Goal: Information Seeking & Learning: Learn about a topic

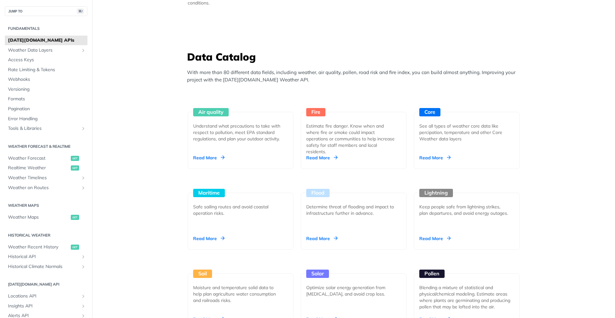
scroll to position [599, 0]
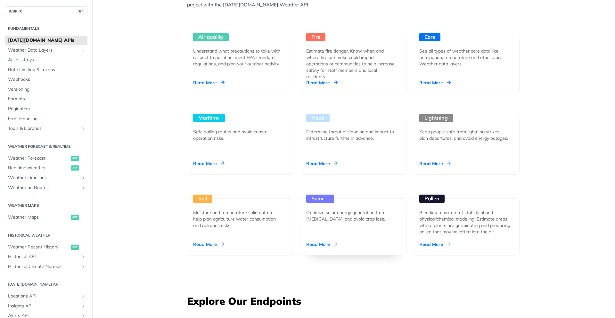
click at [327, 244] on div "Read More" at bounding box center [321, 244] width 31 height 6
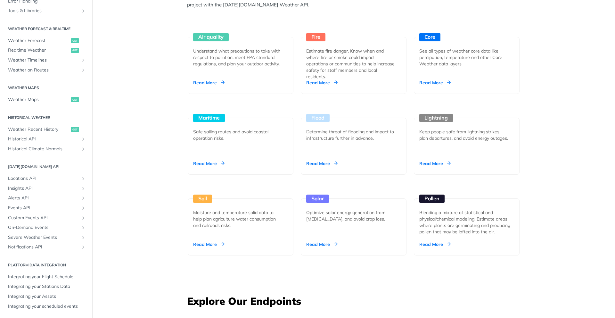
click at [346, 182] on link "Solar Optimize solar energy generation from [MEDICAL_DATA], and avoid crop loss…" at bounding box center [353, 215] width 111 height 81
click at [534, 119] on div "Unlock Space Data Through Next-Generation Premium Features Learn More Integrate…" at bounding box center [354, 273] width 410 height 1676
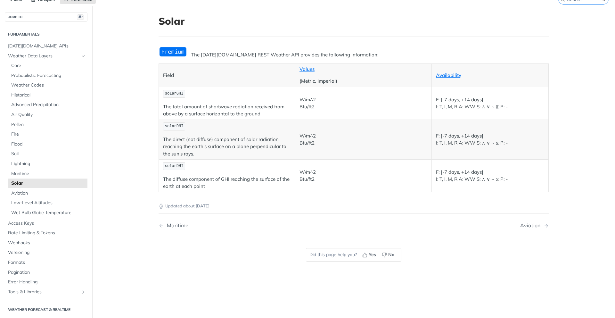
scroll to position [31, 0]
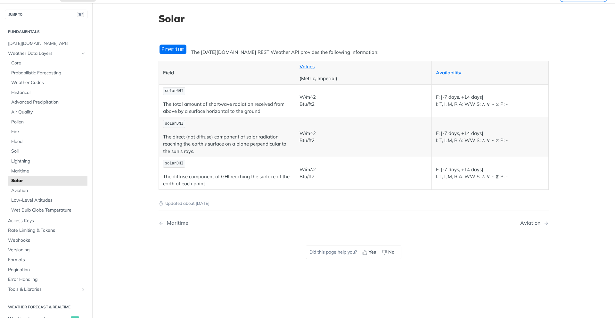
click at [177, 90] on span "solarGHI" at bounding box center [174, 91] width 19 height 4
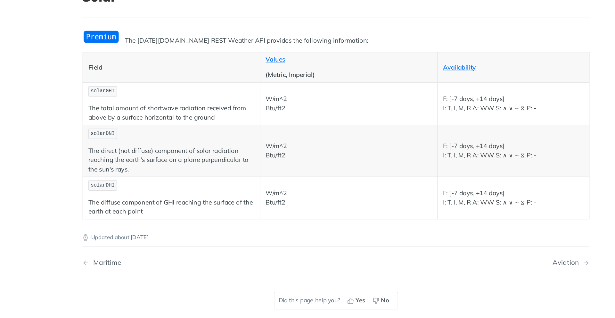
click at [218, 106] on p "The total amount of shortwave radiation received from above by a surface horizo…" at bounding box center [227, 108] width 128 height 14
click at [226, 98] on td "solarGHI The total amount of shortwave radiation received from above by a surfa…" at bounding box center [227, 100] width 137 height 33
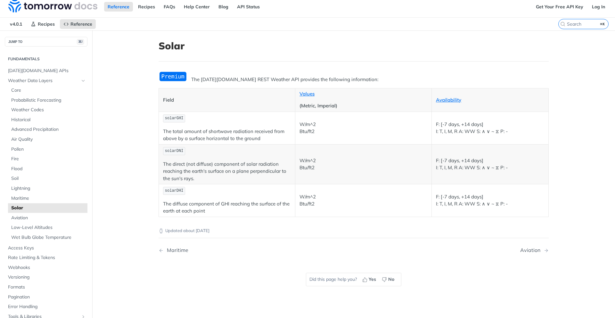
scroll to position [0, 0]
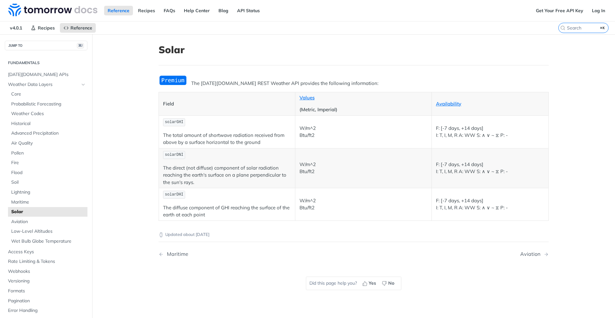
click at [304, 129] on p "W/m^2 Btu/ft2" at bounding box center [364, 132] width 128 height 14
click at [306, 128] on p "W/m^2 Btu/ft2" at bounding box center [364, 132] width 128 height 14
click at [317, 131] on p "W/m^2 Btu/ft2" at bounding box center [364, 132] width 128 height 14
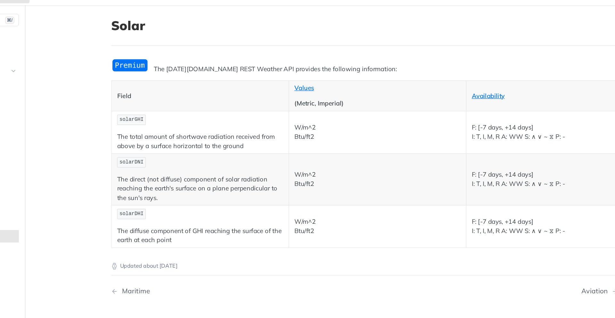
click at [303, 135] on p "W/m^2 Btu/ft2" at bounding box center [364, 132] width 128 height 14
click at [316, 133] on p "W/m^2 Btu/ft2" at bounding box center [364, 132] width 128 height 14
click at [310, 136] on p "W/m^2 Btu/ft2" at bounding box center [364, 132] width 128 height 14
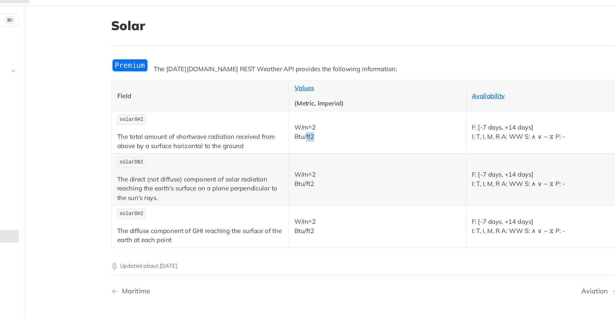
click at [317, 134] on p "W/m^2 Btu/ft2" at bounding box center [364, 132] width 128 height 14
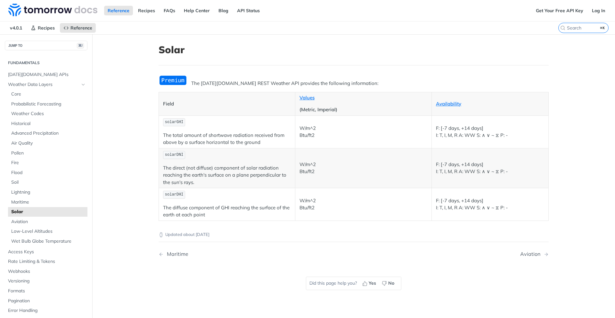
drag, startPoint x: 168, startPoint y: 79, endPoint x: 179, endPoint y: 112, distance: 33.8
click at [173, 168] on p "The direct (not diffuse) component of solar radiation reaching the earth's surf…" at bounding box center [227, 175] width 128 height 22
click at [173, 119] on code "solarGHI" at bounding box center [174, 122] width 22 height 8
click at [178, 122] on span "solarGHI" at bounding box center [174, 122] width 19 height 4
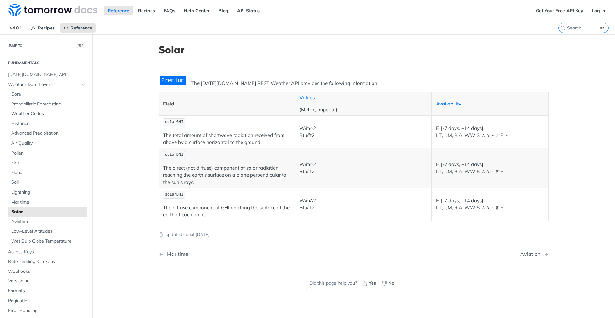
click at [205, 120] on p "solarGHI" at bounding box center [227, 122] width 128 height 9
click at [225, 158] on p "solarDNI" at bounding box center [227, 154] width 128 height 9
click at [220, 167] on p "The direct (not diffuse) component of solar radiation reaching the earth's surf…" at bounding box center [227, 175] width 128 height 22
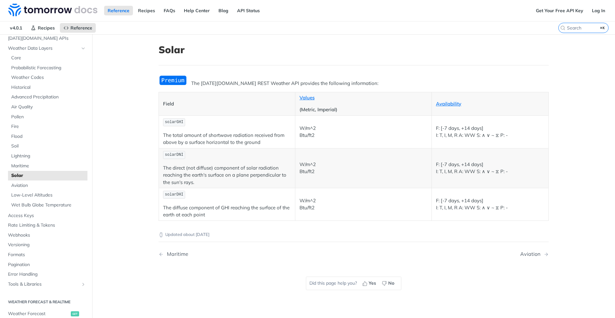
click at [170, 122] on span "solarGHI" at bounding box center [174, 122] width 19 height 4
click at [209, 135] on p "The total amount of shortwave radiation received from above by a surface horizo…" at bounding box center [227, 139] width 128 height 14
click at [219, 137] on p "The total amount of shortwave radiation received from above by a surface horizo…" at bounding box center [227, 139] width 128 height 14
click at [445, 128] on p "F: [-7 days, +14 days] I: T, I, M, R A: WW S: ∧ ∨ ~ ⧖ P: -" at bounding box center [490, 132] width 108 height 14
click at [451, 128] on p "F: [-7 days, +14 days] I: T, I, M, R A: WW S: ∧ ∨ ~ ⧖ P: -" at bounding box center [490, 132] width 108 height 14
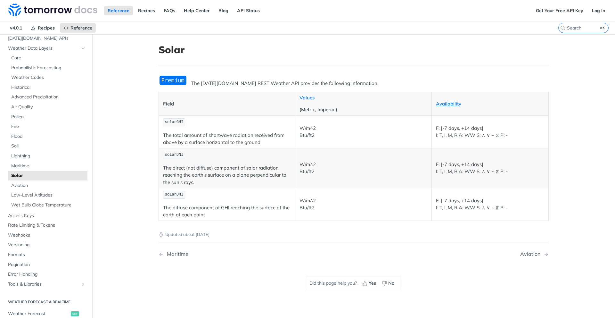
click at [451, 128] on p "F: [-7 days, +14 days] I: T, I, M, R A: WW S: ∧ ∨ ~ ⧖ P: -" at bounding box center [490, 132] width 108 height 14
click at [450, 129] on p "F: [-7 days, +14 days] I: T, I, M, R A: WW S: ∧ ∨ ~ ⧖ P: -" at bounding box center [490, 132] width 108 height 14
click at [452, 129] on p "F: [-7 days, +14 days] I: T, I, M, R A: WW S: ∧ ∨ ~ ⧖ P: -" at bounding box center [490, 132] width 108 height 14
click at [450, 129] on p "F: [-7 days, +14 days] I: T, I, M, R A: WW S: ∧ ∨ ~ ⧖ P: -" at bounding box center [490, 132] width 108 height 14
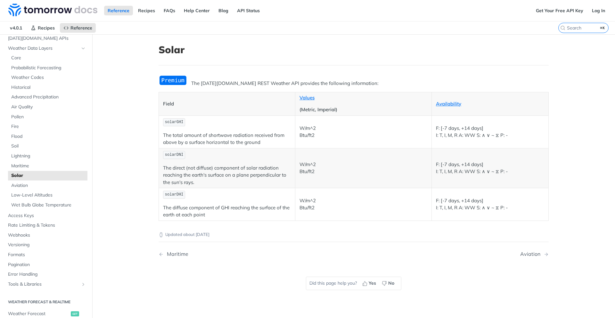
click at [453, 130] on p "F: [-7 days, +14 days] I: T, I, M, R A: WW S: ∧ ∨ ~ ⧖ P: -" at bounding box center [490, 132] width 108 height 14
click at [476, 127] on p "F: [-7 days, +14 days] I: T, I, M, R A: WW S: ∧ ∨ ~ ⧖ P: -" at bounding box center [490, 132] width 108 height 14
